Goal: Task Accomplishment & Management: Manage account settings

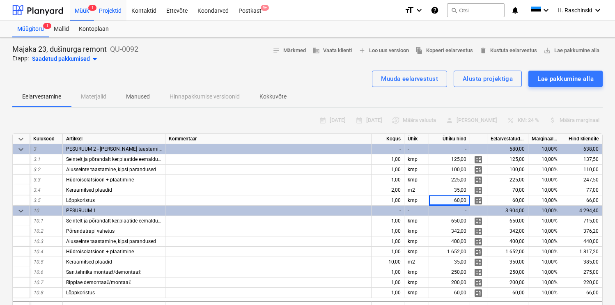
click at [105, 14] on div "Projektid" at bounding box center [110, 10] width 32 height 21
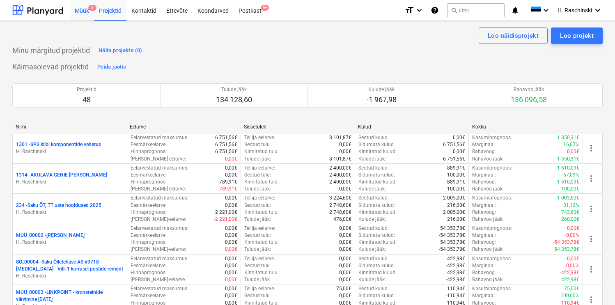
click at [87, 7] on div "Müük 1" at bounding box center [82, 10] width 24 height 21
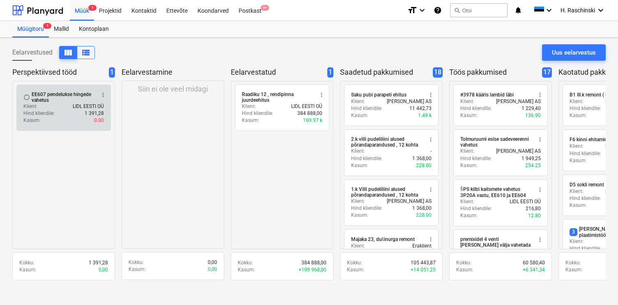
click at [93, 98] on div "EE607 pendelukse hingede vahetus" at bounding box center [63, 97] width 63 height 11
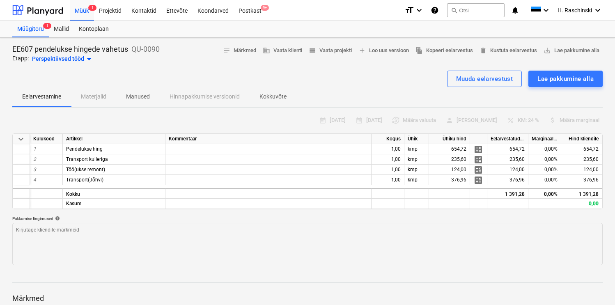
click at [90, 59] on span "arrow_drop_down" at bounding box center [89, 59] width 10 height 10
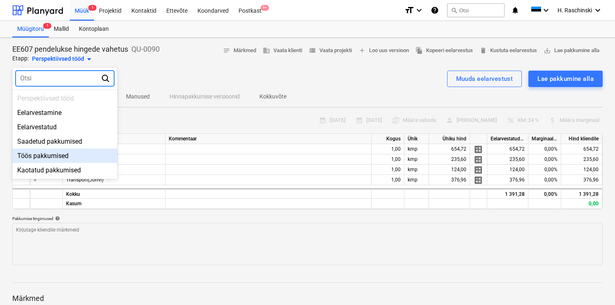
click at [57, 152] on div "Töös pakkumised" at bounding box center [64, 156] width 105 height 14
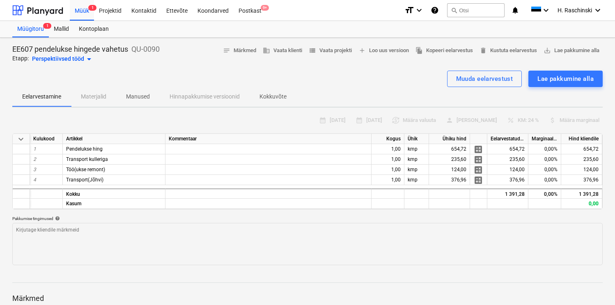
type textarea "x"
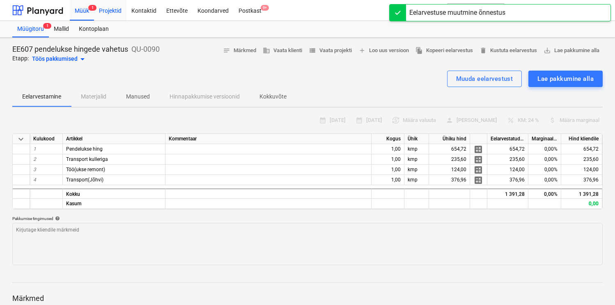
click at [108, 11] on div "Projektid" at bounding box center [110, 10] width 32 height 21
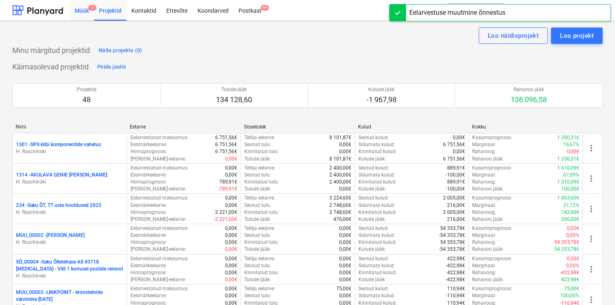
click at [78, 14] on div "Müük 1" at bounding box center [82, 10] width 24 height 21
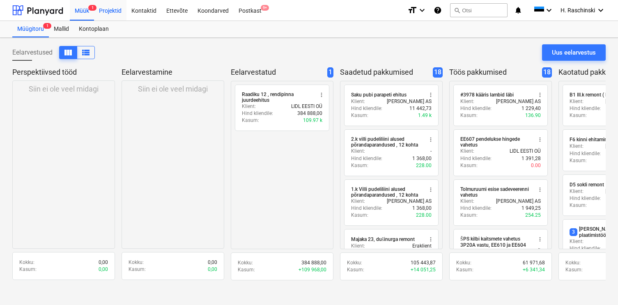
click at [115, 12] on div "Projektid" at bounding box center [110, 10] width 32 height 21
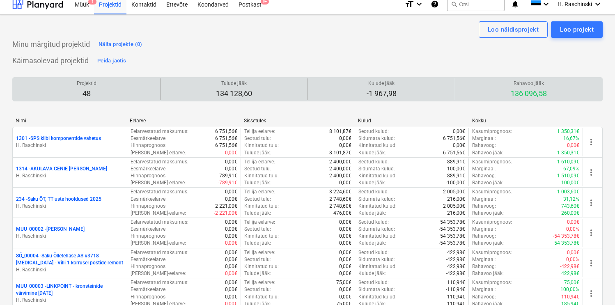
scroll to position [808, 0]
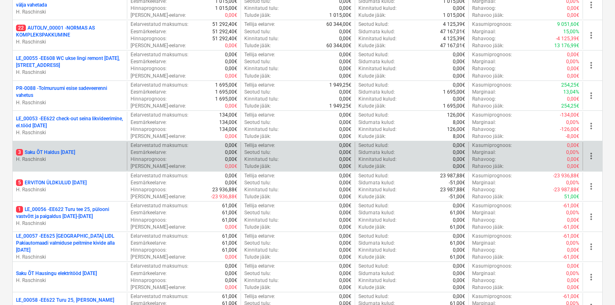
click at [75, 151] on p "3 Saku ÕT Haldus [DATE]" at bounding box center [45, 152] width 59 height 7
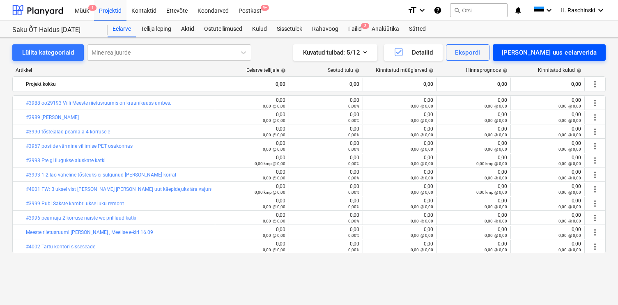
click at [546, 52] on div "[PERSON_NAME] uus eelarverida" at bounding box center [549, 52] width 95 height 11
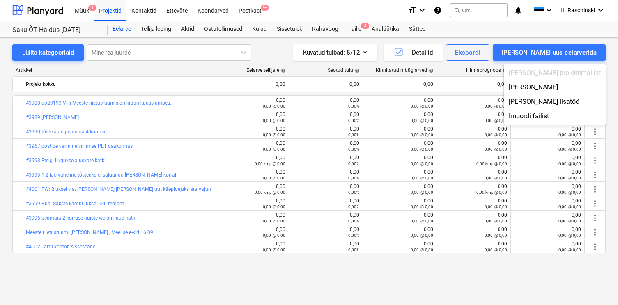
click at [558, 79] on div "[PERSON_NAME] projektimallist" at bounding box center [555, 73] width 102 height 14
click at [558, 82] on div "[PERSON_NAME]" at bounding box center [555, 87] width 102 height 14
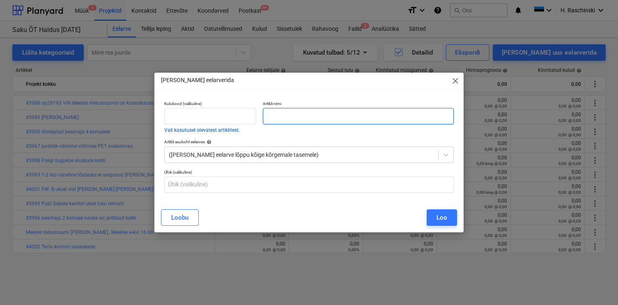
click at [368, 117] on input "text" at bounding box center [358, 116] width 190 height 16
paste input "#4010 lambi kinnitamine peamajas"
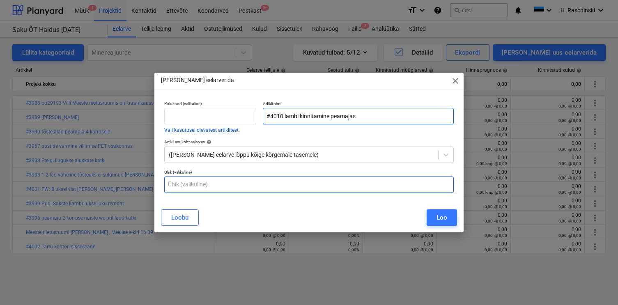
type input "#4010 lambi kinnitamine peamajas"
click at [252, 181] on input "text" at bounding box center [308, 184] width 289 height 16
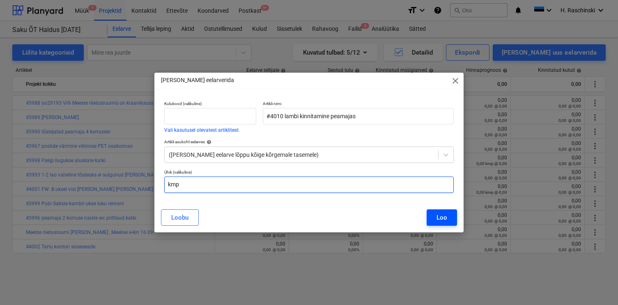
type input "kmp"
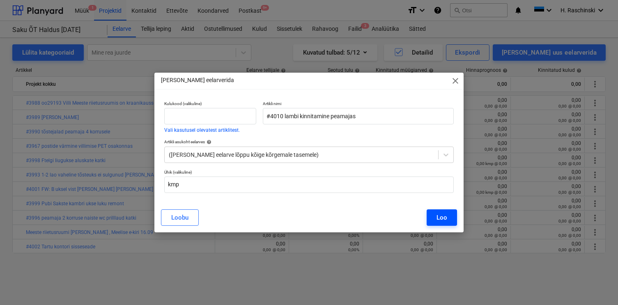
click at [440, 218] on div "Loo" at bounding box center [441, 217] width 11 height 11
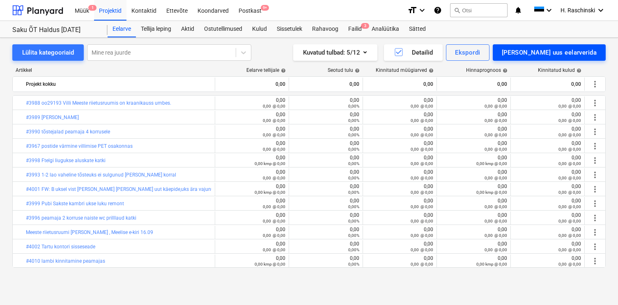
click at [568, 53] on div "[PERSON_NAME] uus eelarverida" at bounding box center [549, 52] width 95 height 11
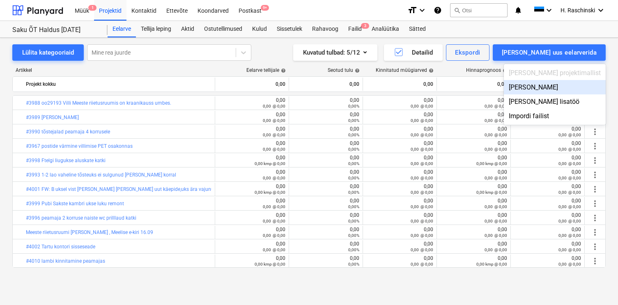
click at [544, 88] on div "[PERSON_NAME]" at bounding box center [555, 87] width 102 height 14
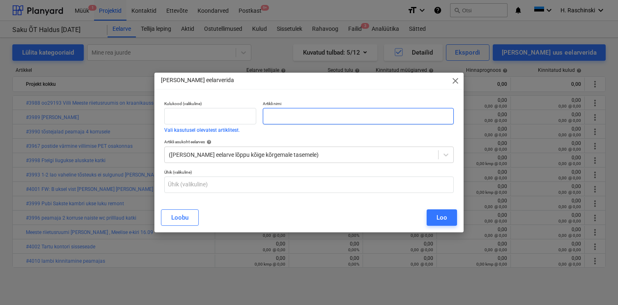
click at [357, 118] on input "text" at bounding box center [358, 116] width 190 height 16
paste input "#3997 peamaja 7 korrusel ruloo katki"
type input "#3997 peamaja 7 korrusel ruloo katki"
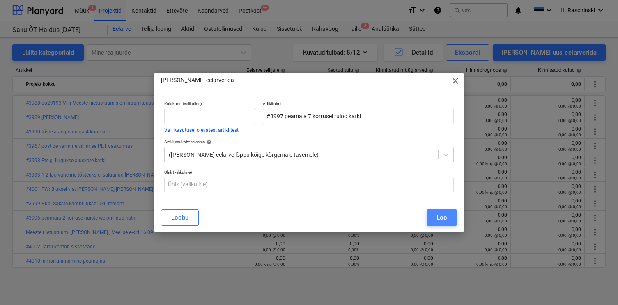
click at [431, 220] on button "Loo" at bounding box center [441, 217] width 30 height 16
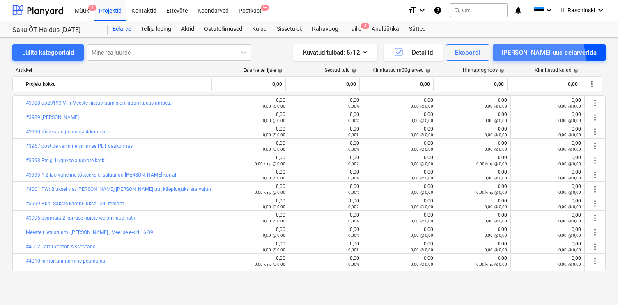
click at [574, 58] on button "[PERSON_NAME] uus eelarverida" at bounding box center [548, 52] width 113 height 16
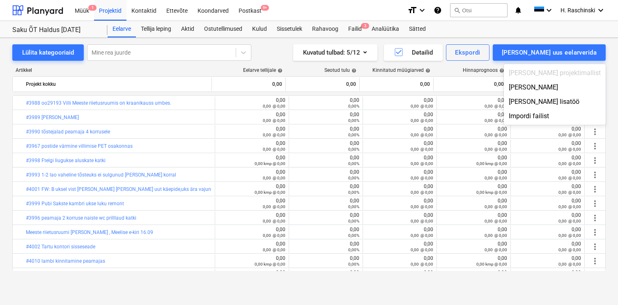
click at [580, 79] on div "[PERSON_NAME] projektimallist" at bounding box center [555, 73] width 102 height 14
click at [576, 84] on div "[PERSON_NAME]" at bounding box center [555, 87] width 102 height 14
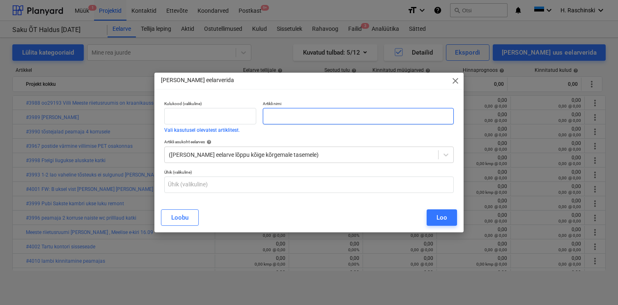
click at [417, 113] on input "text" at bounding box center [358, 116] width 190 height 16
paste input "#4012 PET wc luku vahetus"
type input "#4012 PET wc luku vahetus"
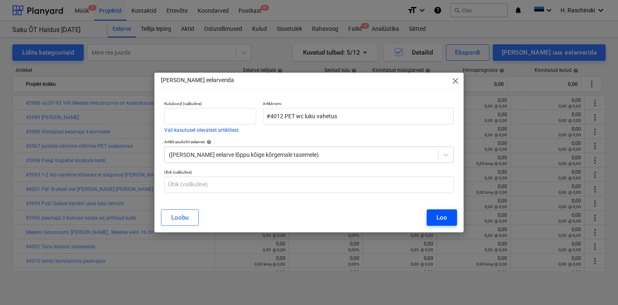
click at [445, 215] on div "Loo" at bounding box center [441, 217] width 11 height 11
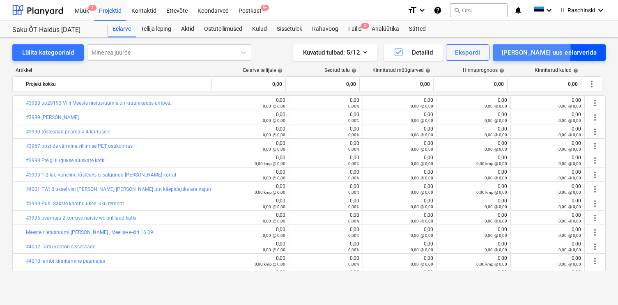
click at [541, 51] on div "[PERSON_NAME] uus eelarverida" at bounding box center [549, 52] width 95 height 11
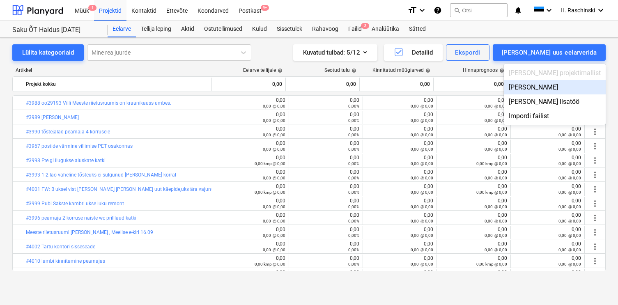
click at [561, 85] on div "[PERSON_NAME]" at bounding box center [555, 87] width 102 height 14
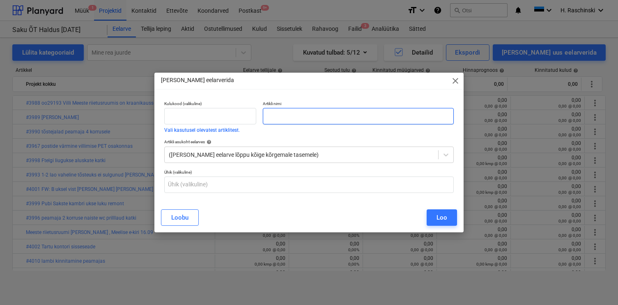
click at [428, 116] on input "text" at bounding box center [358, 116] width 190 height 16
paste input "#4011 töölaua pikendus villi [PERSON_NAME] köögis"
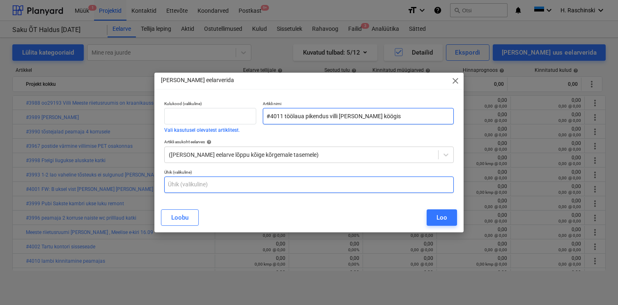
type input "#4011 töölaua pikendus villi [PERSON_NAME] köögis"
click at [353, 180] on input "text" at bounding box center [308, 184] width 289 height 16
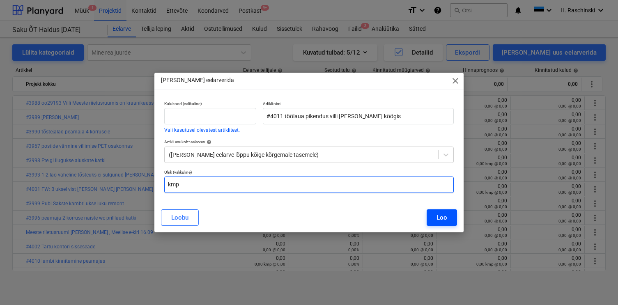
type input "kmp"
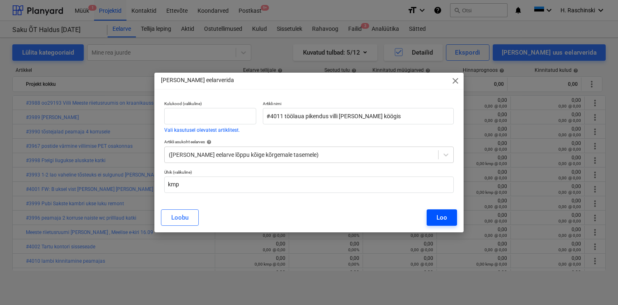
click at [435, 213] on button "Loo" at bounding box center [441, 217] width 30 height 16
